Goal: Check status: Check status

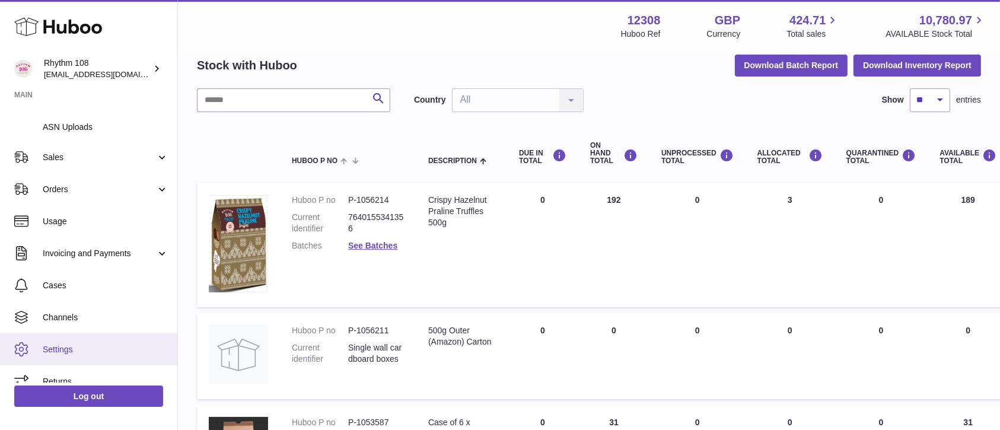
scroll to position [209, 0]
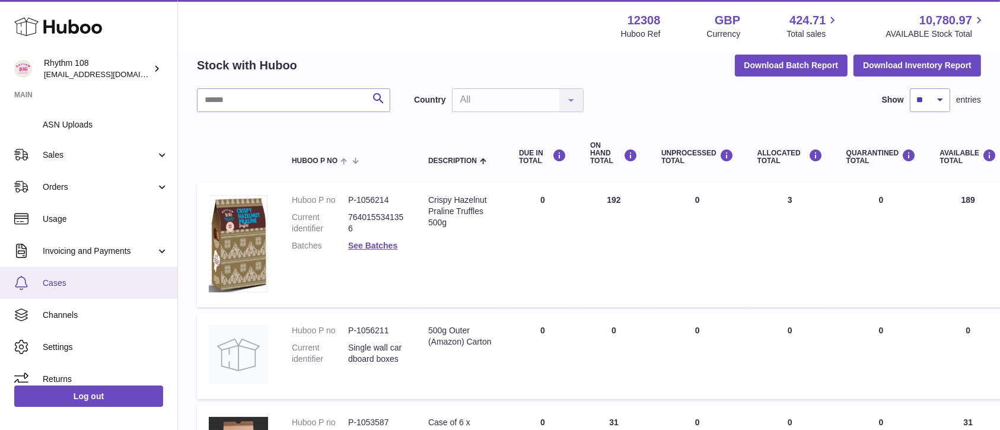
click at [72, 284] on span "Cases" at bounding box center [106, 283] width 126 height 11
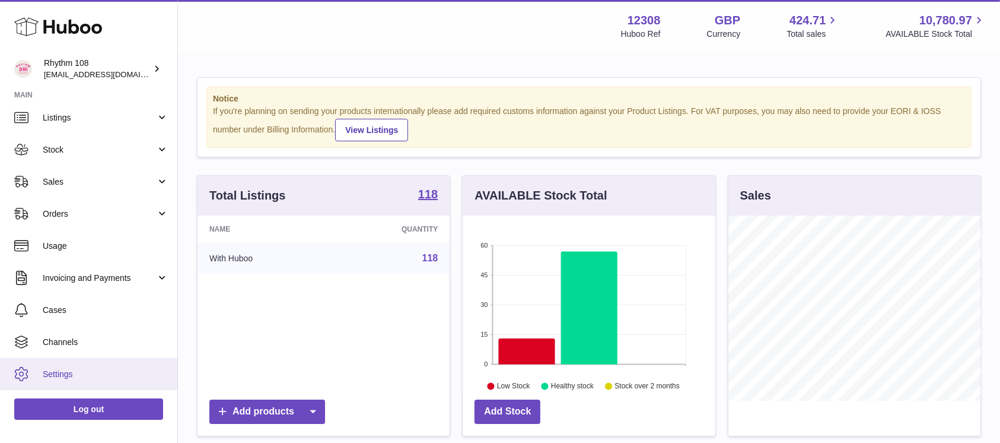
scroll to position [63, 0]
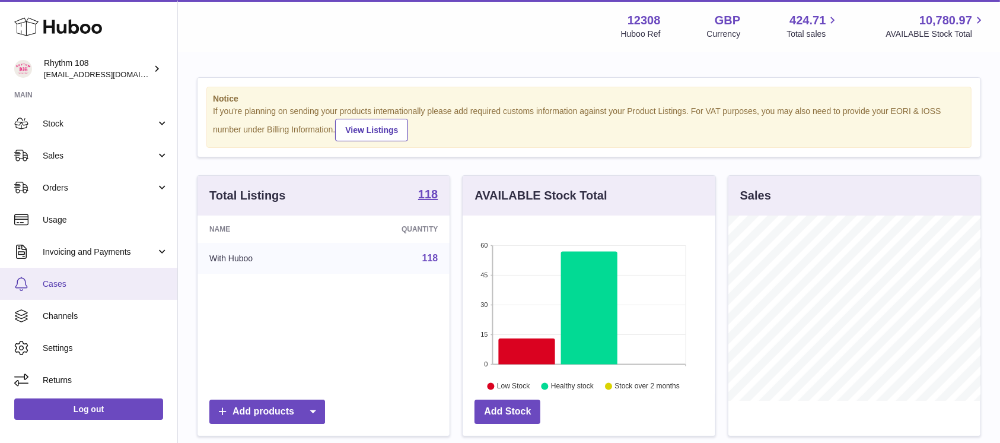
click at [67, 278] on span "Cases" at bounding box center [106, 283] width 126 height 11
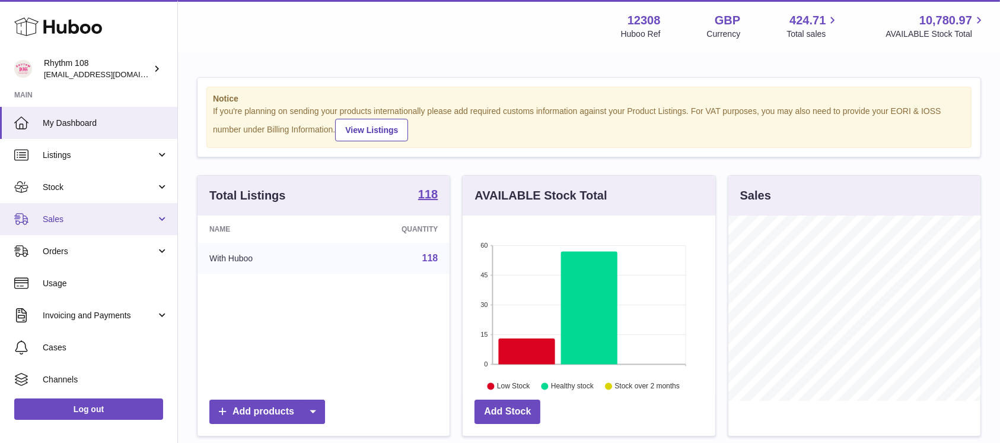
click at [91, 231] on link "Sales" at bounding box center [88, 219] width 177 height 32
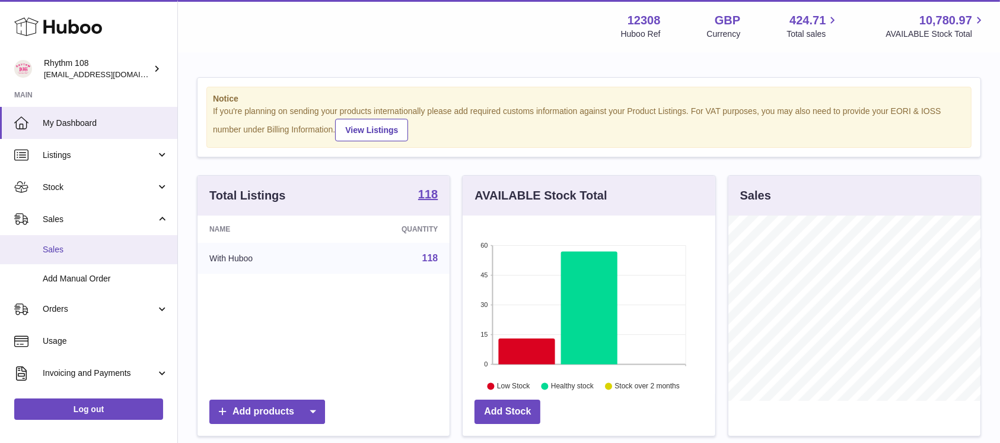
click at [84, 249] on span "Sales" at bounding box center [106, 249] width 126 height 11
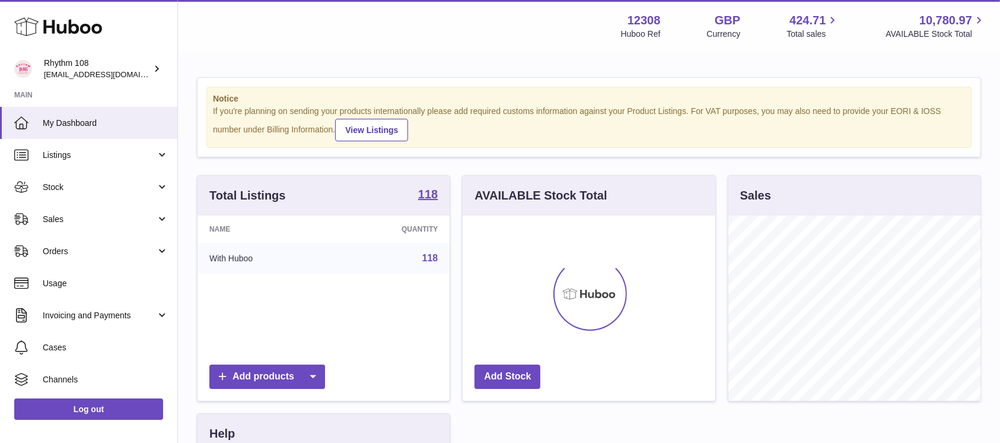
scroll to position [185, 252]
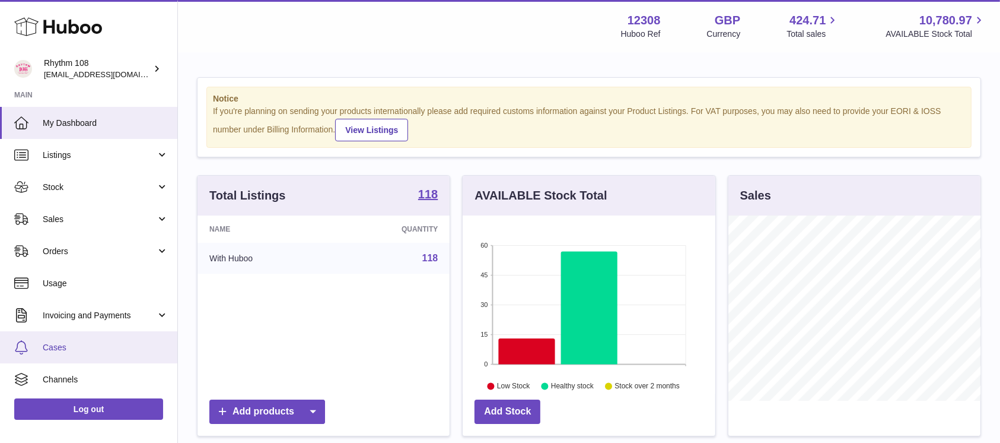
click at [88, 344] on span "Cases" at bounding box center [106, 347] width 126 height 11
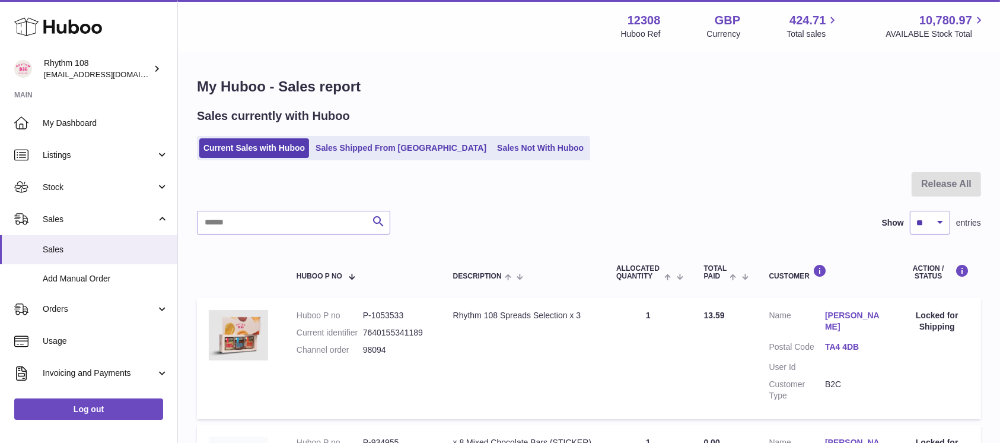
drag, startPoint x: 668, startPoint y: 178, endPoint x: 656, endPoint y: 189, distance: 16.0
click at [669, 178] on div at bounding box center [589, 191] width 784 height 39
click at [649, 154] on div "Current Sales with Huboo Sales Shipped From Huboo Sales Not With Huboo" at bounding box center [589, 148] width 784 height 24
click at [658, 175] on div at bounding box center [589, 191] width 784 height 39
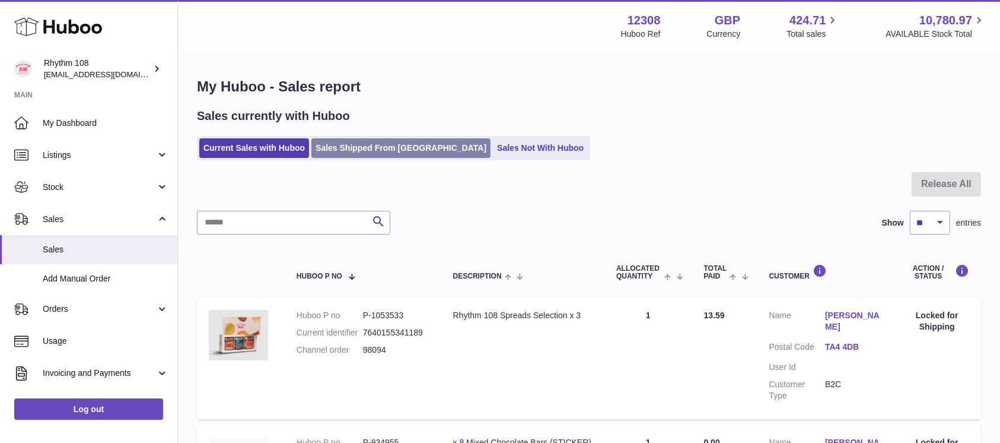
click at [364, 154] on link "Sales Shipped From [GEOGRAPHIC_DATA]" at bounding box center [401, 148] width 179 height 20
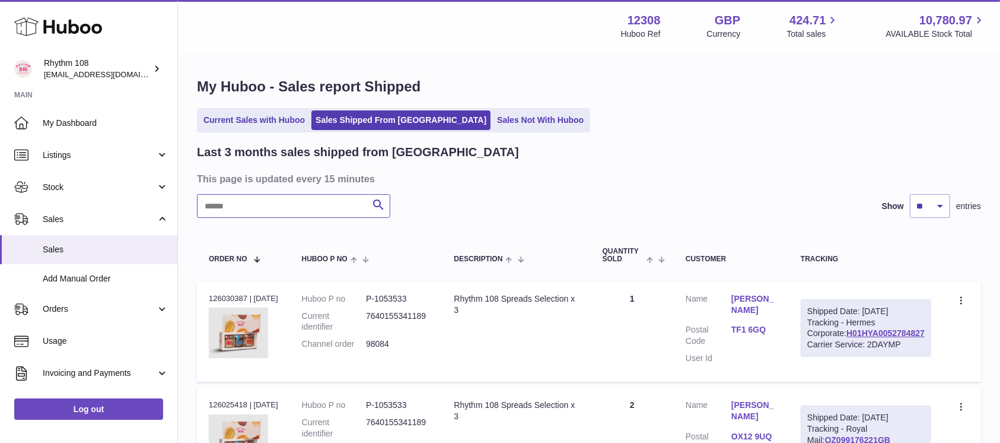
click at [325, 207] on input "text" at bounding box center [293, 206] width 193 height 24
paste input "*****"
type input "*****"
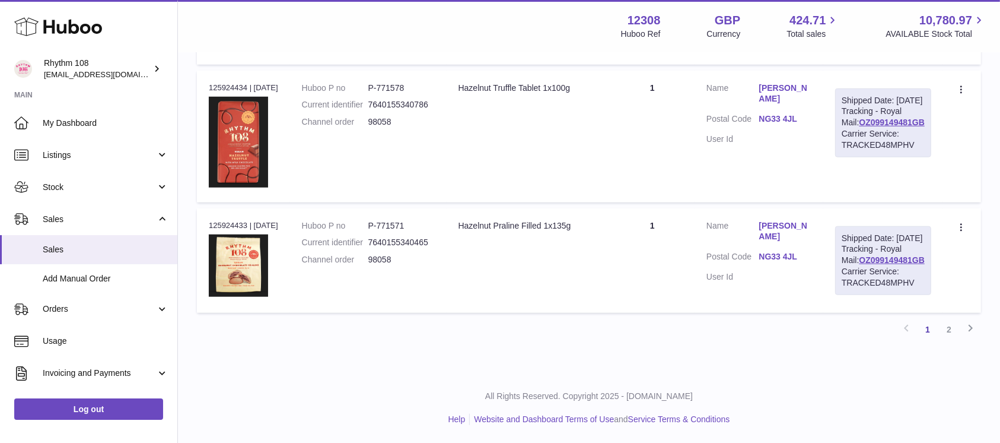
scroll to position [1266, 0]
click at [946, 340] on link "2" at bounding box center [949, 329] width 21 height 21
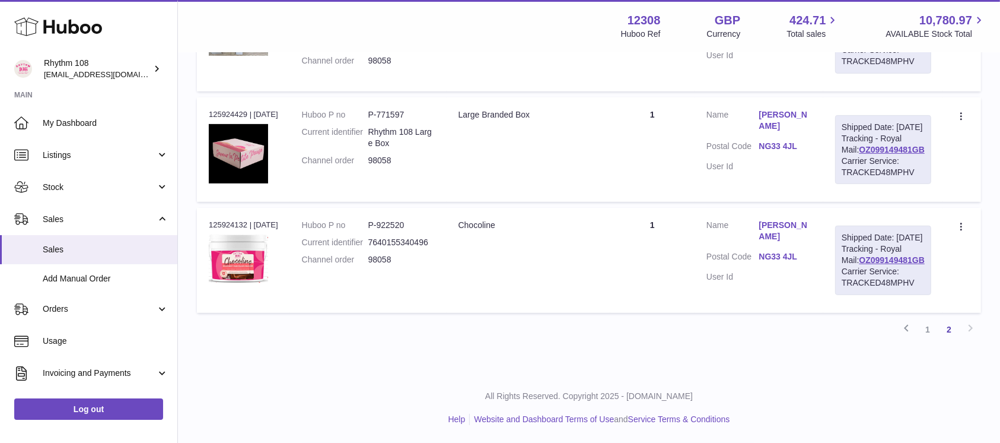
scroll to position [626, 0]
click at [385, 254] on dd "98058" at bounding box center [402, 259] width 66 height 11
click at [395, 220] on dd "P-922520" at bounding box center [402, 225] width 66 height 11
copy dd "922520"
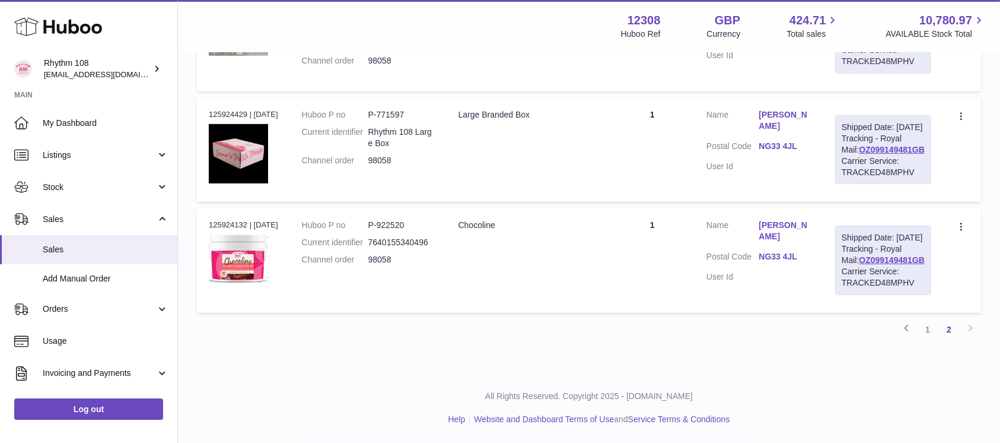
drag, startPoint x: 529, startPoint y: 256, endPoint x: 539, endPoint y: 259, distance: 10.5
click at [535, 259] on td "Description Chocoline" at bounding box center [529, 260] width 164 height 104
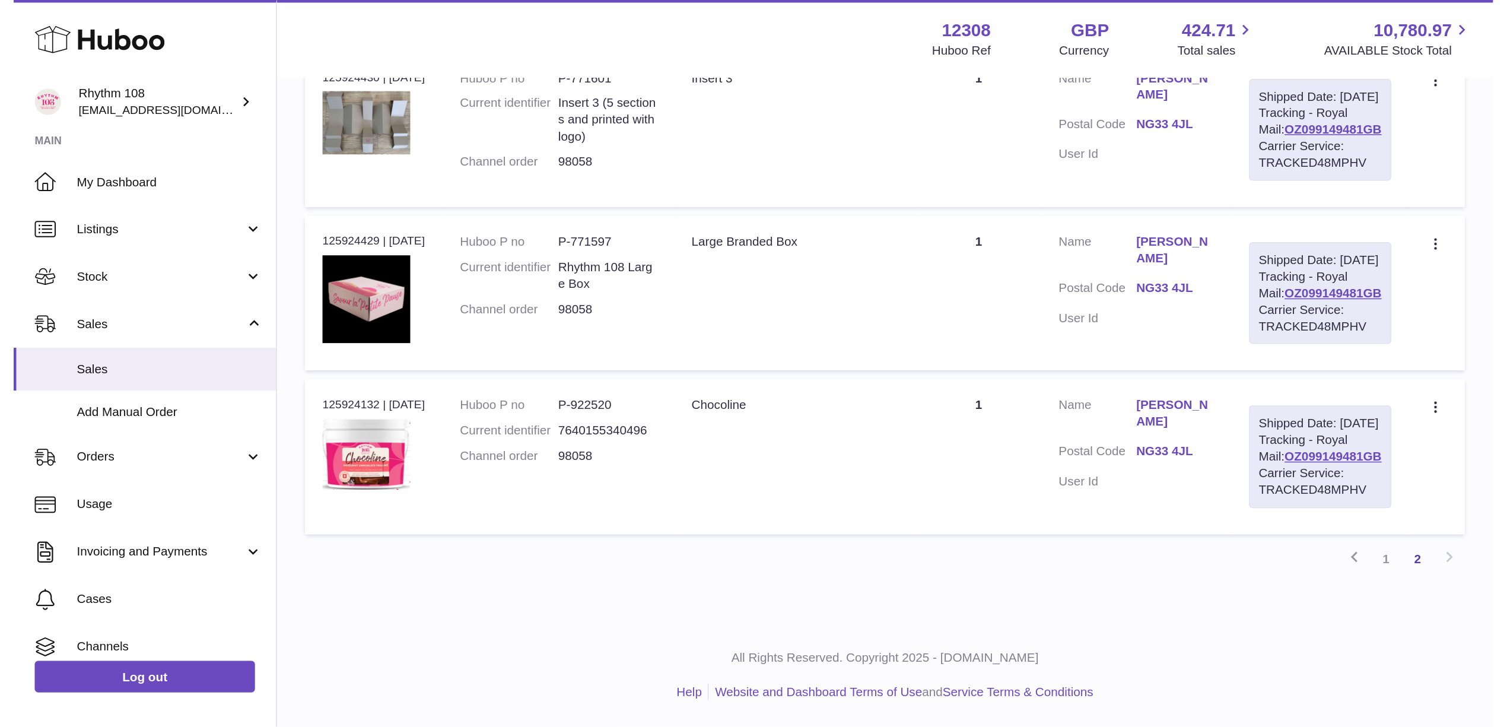
scroll to position [195, 0]
